Goal: Task Accomplishment & Management: Use online tool/utility

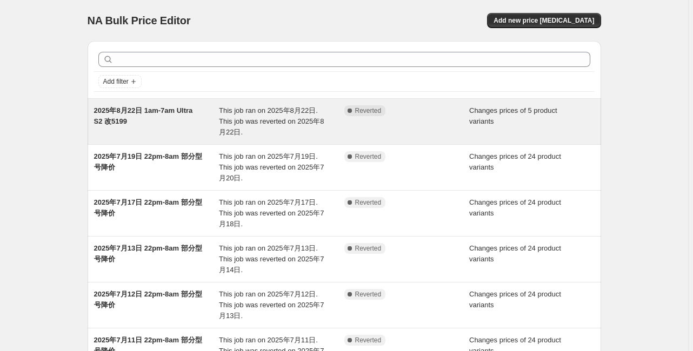
click at [225, 112] on span "This job ran on 2025年8月22日. This job was reverted on 2025年8月22日." at bounding box center [271, 121] width 105 height 30
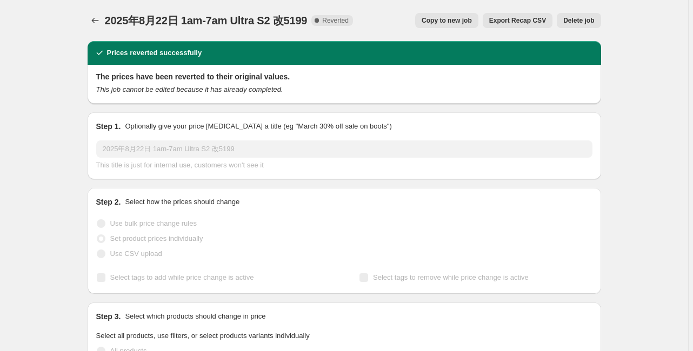
click at [454, 22] on span "Copy to new job" at bounding box center [446, 20] width 50 height 9
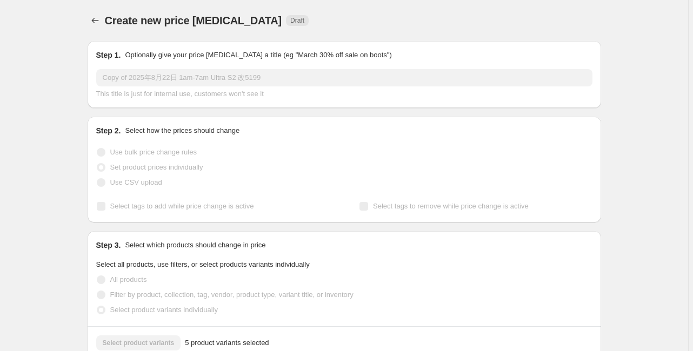
click at [117, 79] on input "Copy of 2025年8月22日 1am-7am Ultra S2 改5199" at bounding box center [344, 77] width 496 height 17
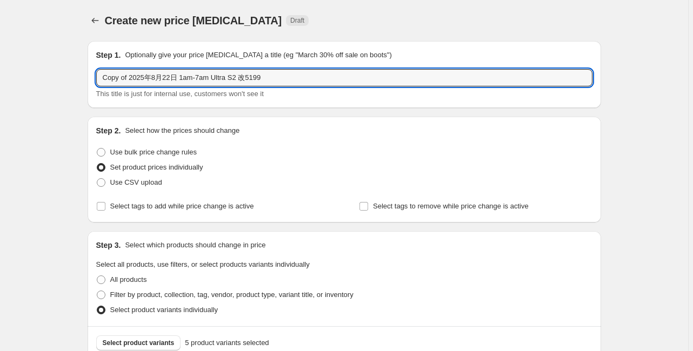
drag, startPoint x: 131, startPoint y: 77, endPoint x: 63, endPoint y: 76, distance: 68.6
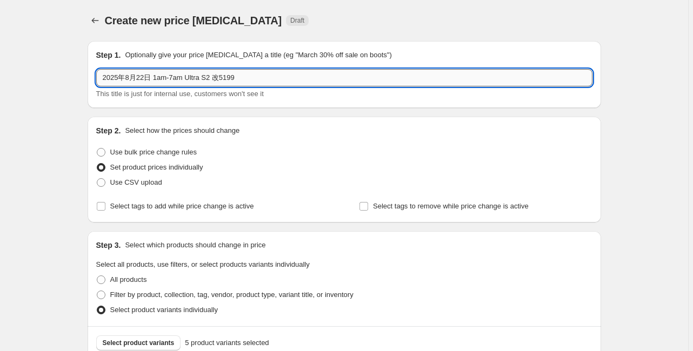
click at [146, 76] on input "2025年8月22日 1am-7am Ultra S2 改5199" at bounding box center [344, 77] width 496 height 17
click at [156, 77] on input "2025年8月23日 1am-7am Ultra S2 改5199" at bounding box center [344, 77] width 496 height 17
type input "2025年8月23日 0am-7am Ultra S2 改5199"
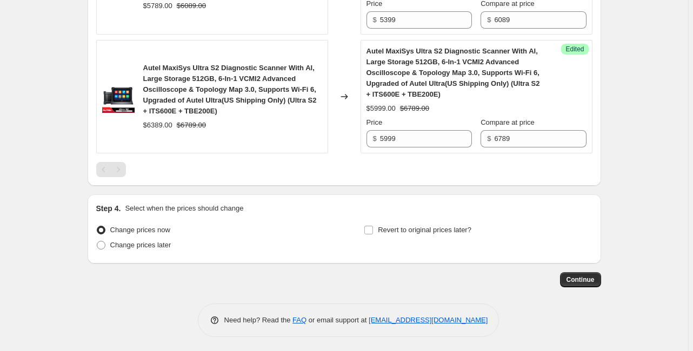
scroll to position [824, 0]
click at [162, 241] on span "Change prices later" at bounding box center [140, 244] width 61 height 8
click at [97, 241] on input "Change prices later" at bounding box center [97, 240] width 1 height 1
radio input "true"
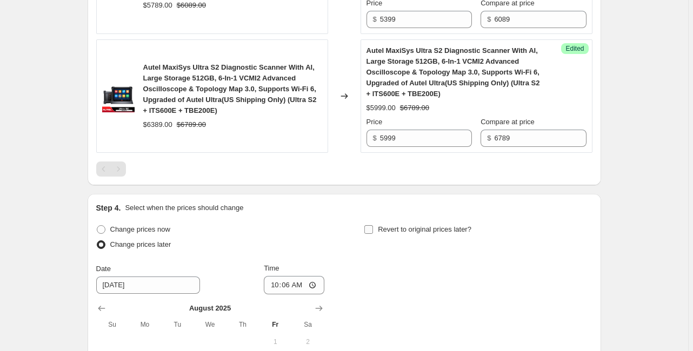
click at [366, 227] on input "Revert to original prices later?" at bounding box center [368, 229] width 9 height 9
checkbox input "true"
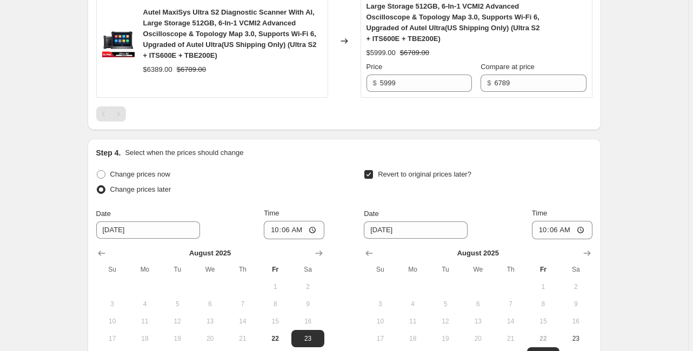
scroll to position [910, 0]
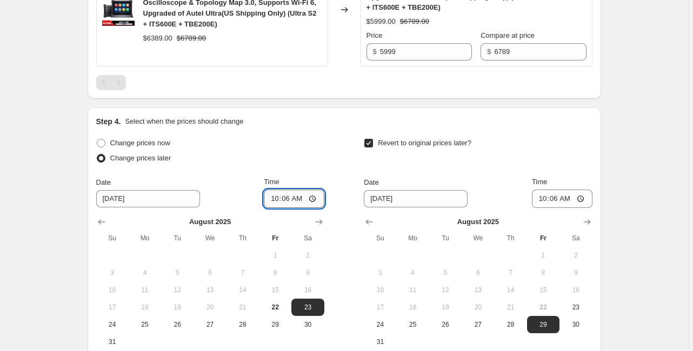
click at [290, 199] on input "10:06" at bounding box center [294, 199] width 61 height 18
click at [292, 192] on input "12:00" at bounding box center [294, 199] width 61 height 18
click at [315, 192] on input "12:00" at bounding box center [294, 199] width 61 height 18
click at [290, 195] on input "12:00" at bounding box center [294, 199] width 61 height 18
type input "00:00"
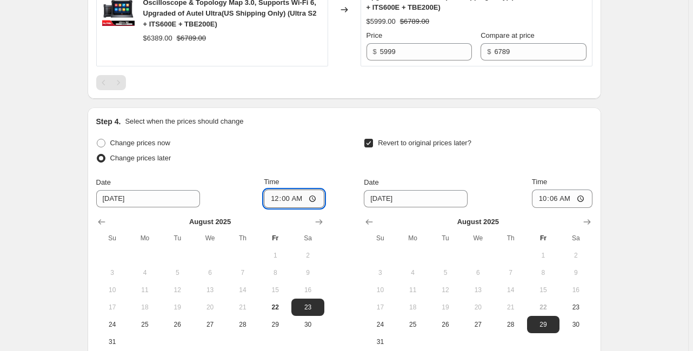
click at [318, 197] on input "00:00" at bounding box center [294, 199] width 61 height 18
click at [376, 203] on input "8/29/2025" at bounding box center [416, 198] width 104 height 17
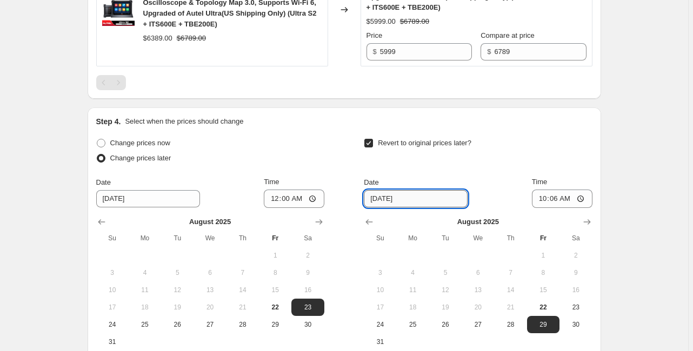
click at [382, 198] on input "8/29/2025" at bounding box center [416, 198] width 104 height 17
click at [386, 197] on input "8/29/2025" at bounding box center [416, 198] width 104 height 17
type input "8/23/2025"
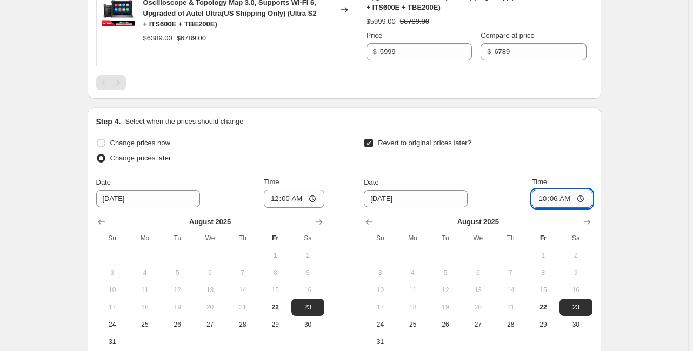
click at [558, 198] on input "10:06" at bounding box center [562, 199] width 61 height 18
type input "07:00"
click at [313, 196] on input "00:00" at bounding box center [294, 199] width 61 height 18
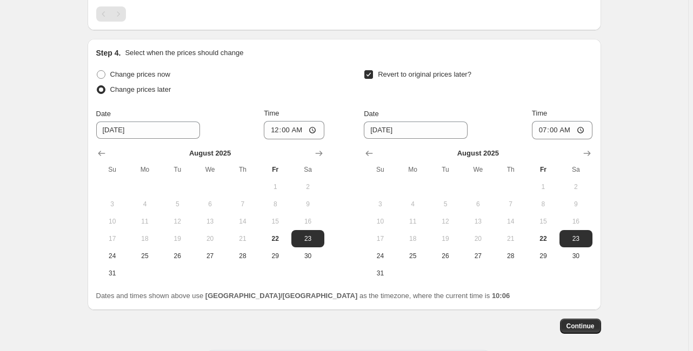
scroll to position [1026, 0]
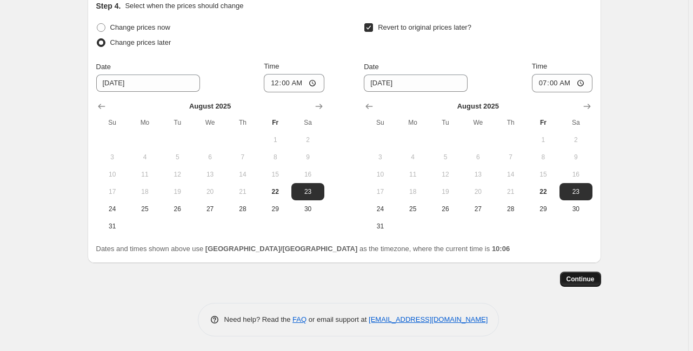
click at [574, 283] on button "Continue" at bounding box center [580, 279] width 41 height 15
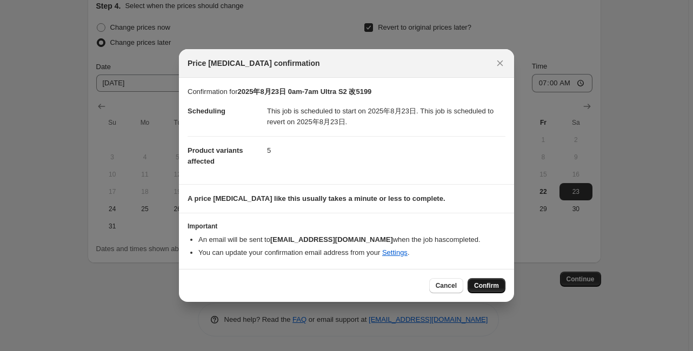
click at [484, 286] on span "Confirm" at bounding box center [486, 285] width 25 height 9
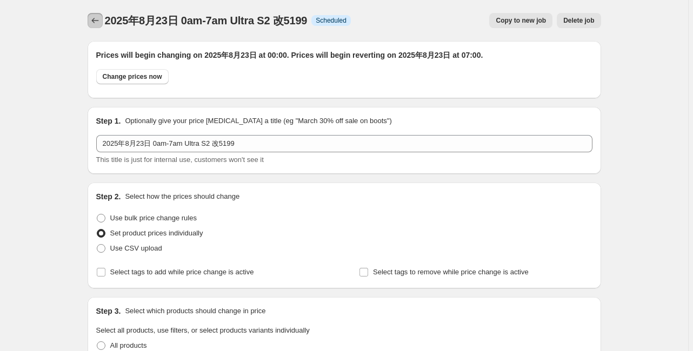
click at [99, 18] on icon "Price change jobs" at bounding box center [95, 20] width 11 height 11
